Goal: Task Accomplishment & Management: Use online tool/utility

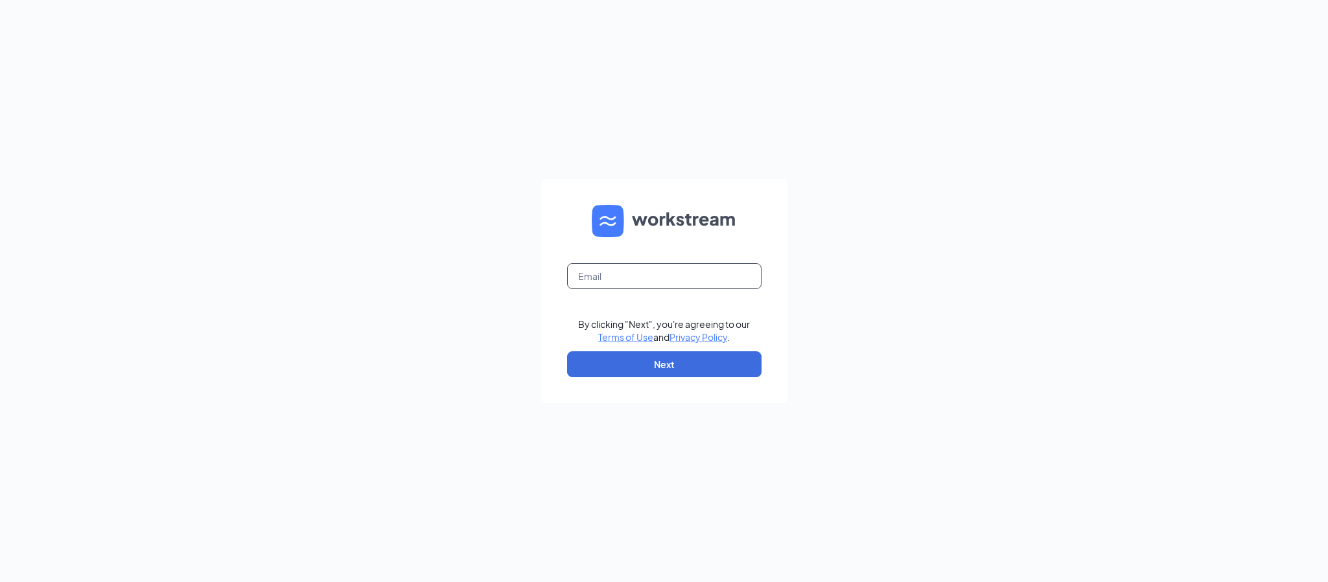
click at [590, 283] on input "text" at bounding box center [664, 276] width 194 height 26
type input "bassam@bajcogroup.net"
click at [630, 370] on button "Next" at bounding box center [664, 364] width 194 height 26
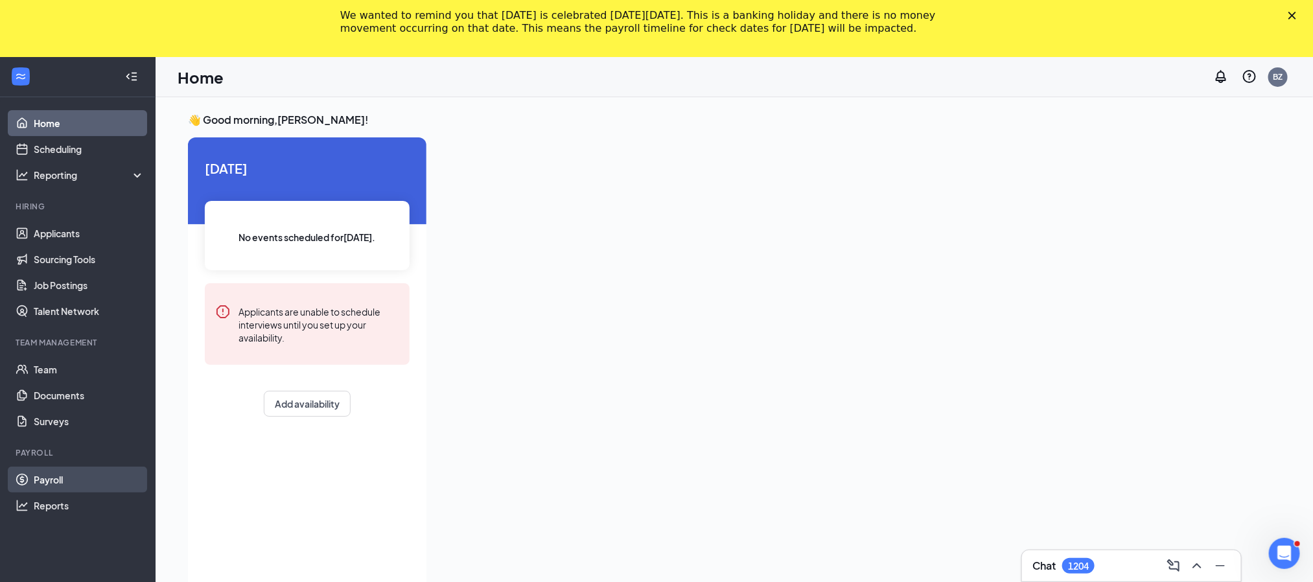
click at [80, 471] on link "Payroll" at bounding box center [89, 480] width 111 height 26
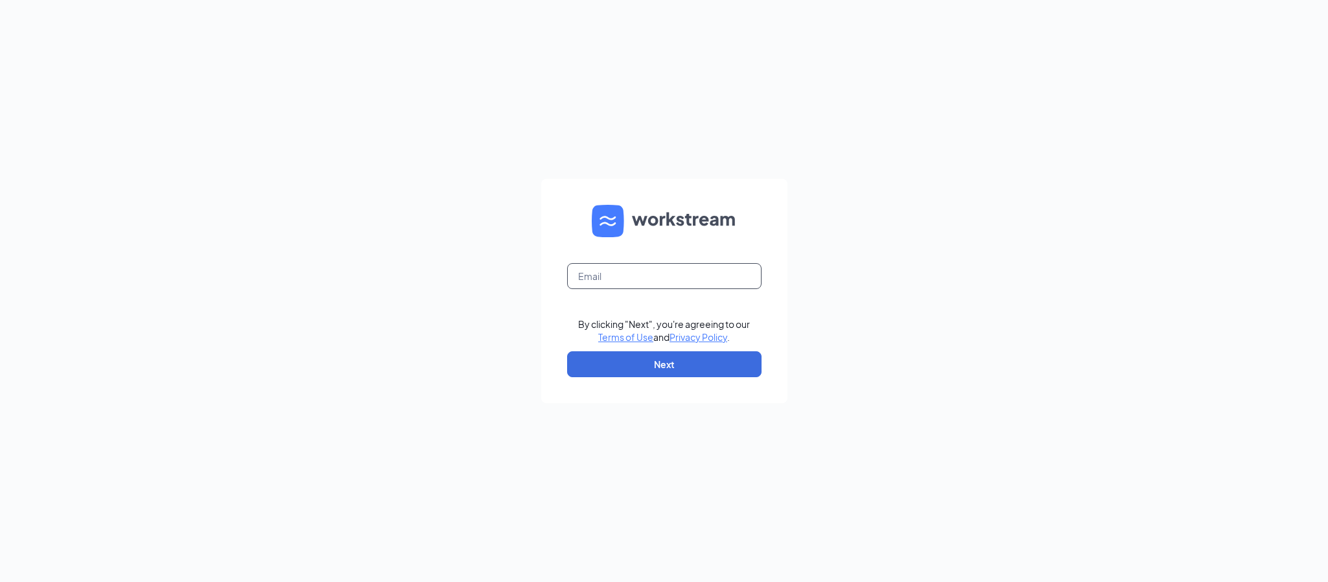
click at [701, 282] on input "text" at bounding box center [664, 276] width 194 height 26
click at [677, 277] on input "text" at bounding box center [664, 276] width 194 height 26
type input "bassam@bajcogroup.net"
click at [652, 364] on button "Next" at bounding box center [664, 364] width 194 height 26
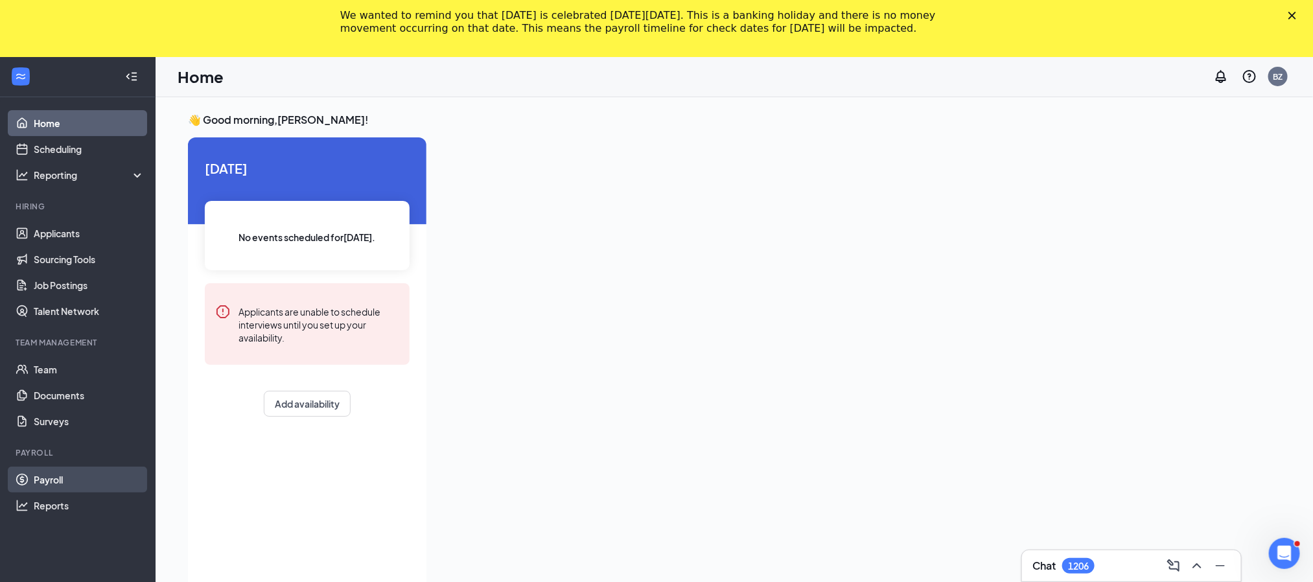
click at [54, 478] on link "Payroll" at bounding box center [89, 480] width 111 height 26
